Goal: Task Accomplishment & Management: Manage account settings

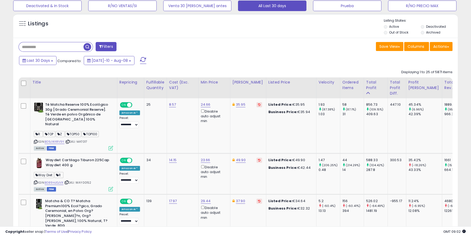
scroll to position [205, 0]
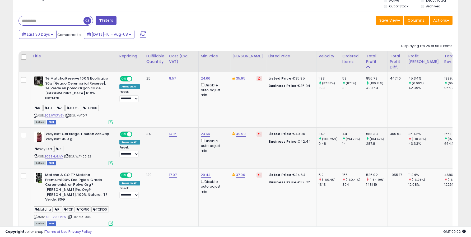
click at [342, 131] on div "44" at bounding box center [352, 133] width 21 height 5
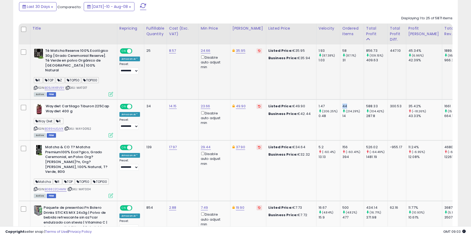
scroll to position [234, 0]
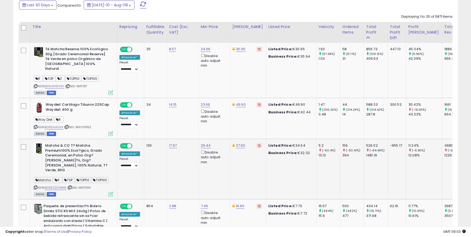
click at [342, 143] on div "156" at bounding box center [352, 145] width 21 height 5
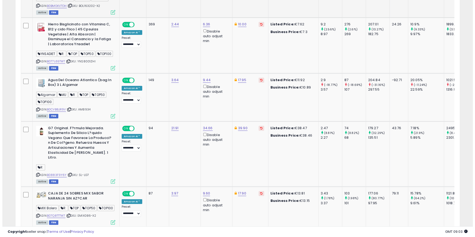
scroll to position [674, 0]
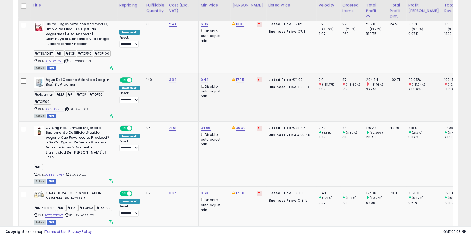
click at [108, 113] on icon at bounding box center [110, 115] width 4 height 4
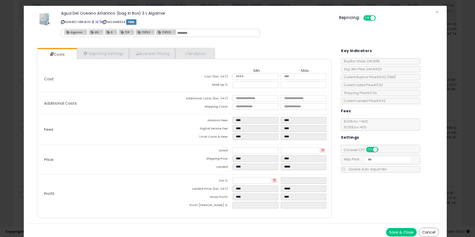
scroll to position [5, 0]
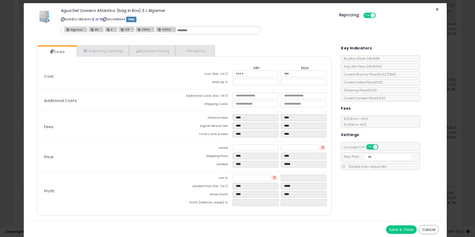
click at [436, 9] on span "×" at bounding box center [437, 10] width 3 height 8
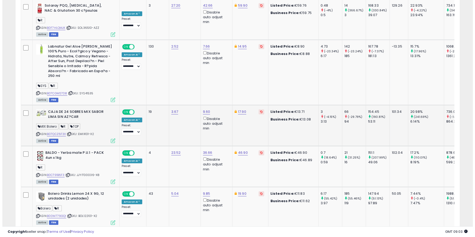
scroll to position [1026, 0]
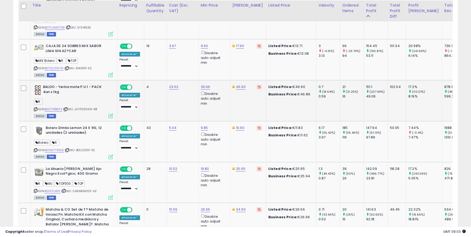
click at [111, 113] on icon at bounding box center [110, 115] width 4 height 4
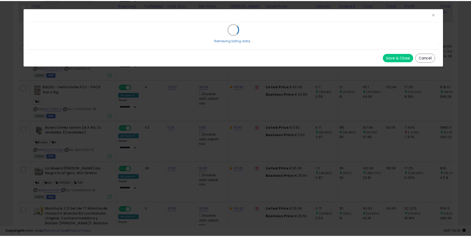
scroll to position [0, 0]
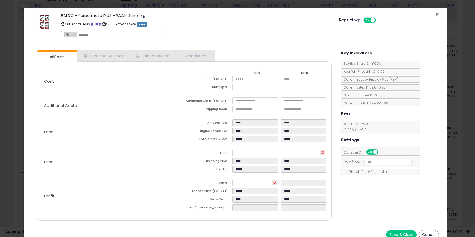
click at [436, 13] on span "×" at bounding box center [437, 15] width 3 height 8
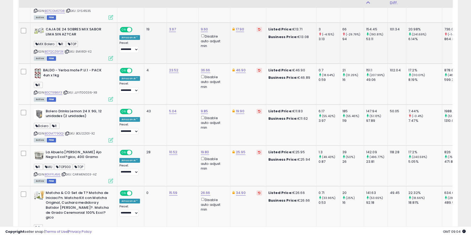
scroll to position [1026, 0]
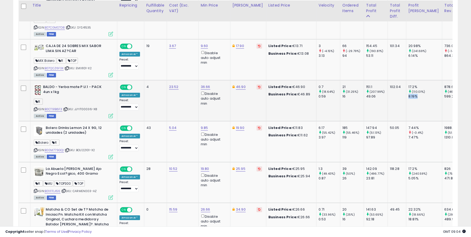
drag, startPoint x: 412, startPoint y: 85, endPoint x: 402, endPoint y: 84, distance: 10.6
click at [406, 84] on td "17.2% (110.01%) 8.19%" at bounding box center [424, 100] width 36 height 41
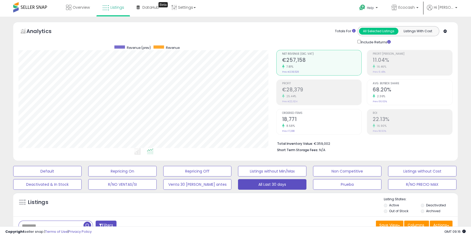
scroll to position [0, 0]
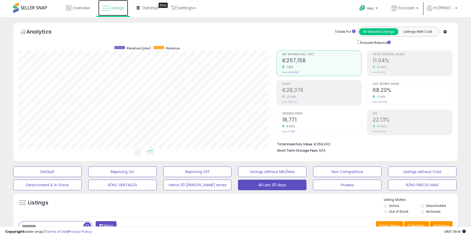
click at [110, 12] on link "Listings" at bounding box center [113, 8] width 30 height 16
click at [298, 88] on h2 "€28,379" at bounding box center [321, 90] width 79 height 7
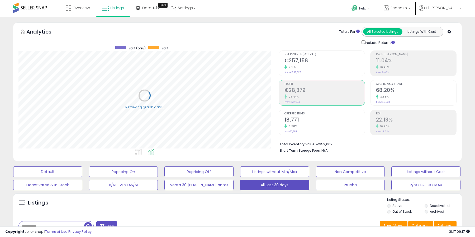
scroll to position [263845, 263695]
click at [287, 64] on h2 "€257,158" at bounding box center [321, 61] width 79 height 7
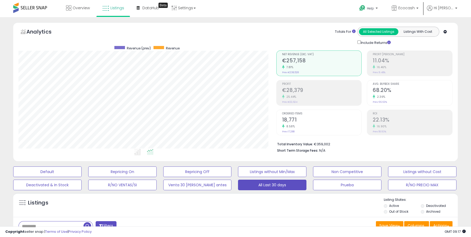
click at [298, 94] on div "25.44%" at bounding box center [321, 96] width 79 height 5
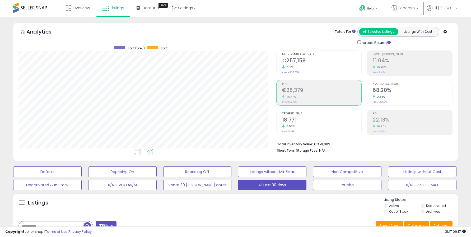
click at [299, 62] on h2 "€257,158" at bounding box center [321, 61] width 79 height 7
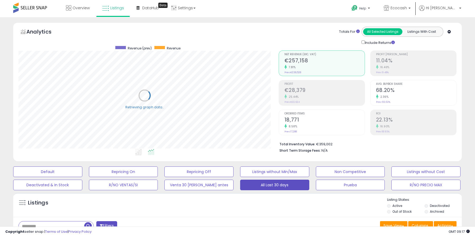
scroll to position [263845, 263693]
click at [300, 89] on h2 "€28,379" at bounding box center [325, 90] width 80 height 7
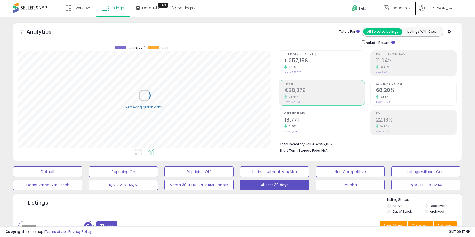
scroll to position [263845, 263695]
click at [295, 67] on div "7.81%" at bounding box center [321, 67] width 79 height 5
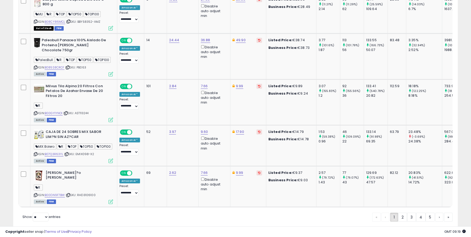
scroll to position [1314, 0]
